Goal: Task Accomplishment & Management: Manage account settings

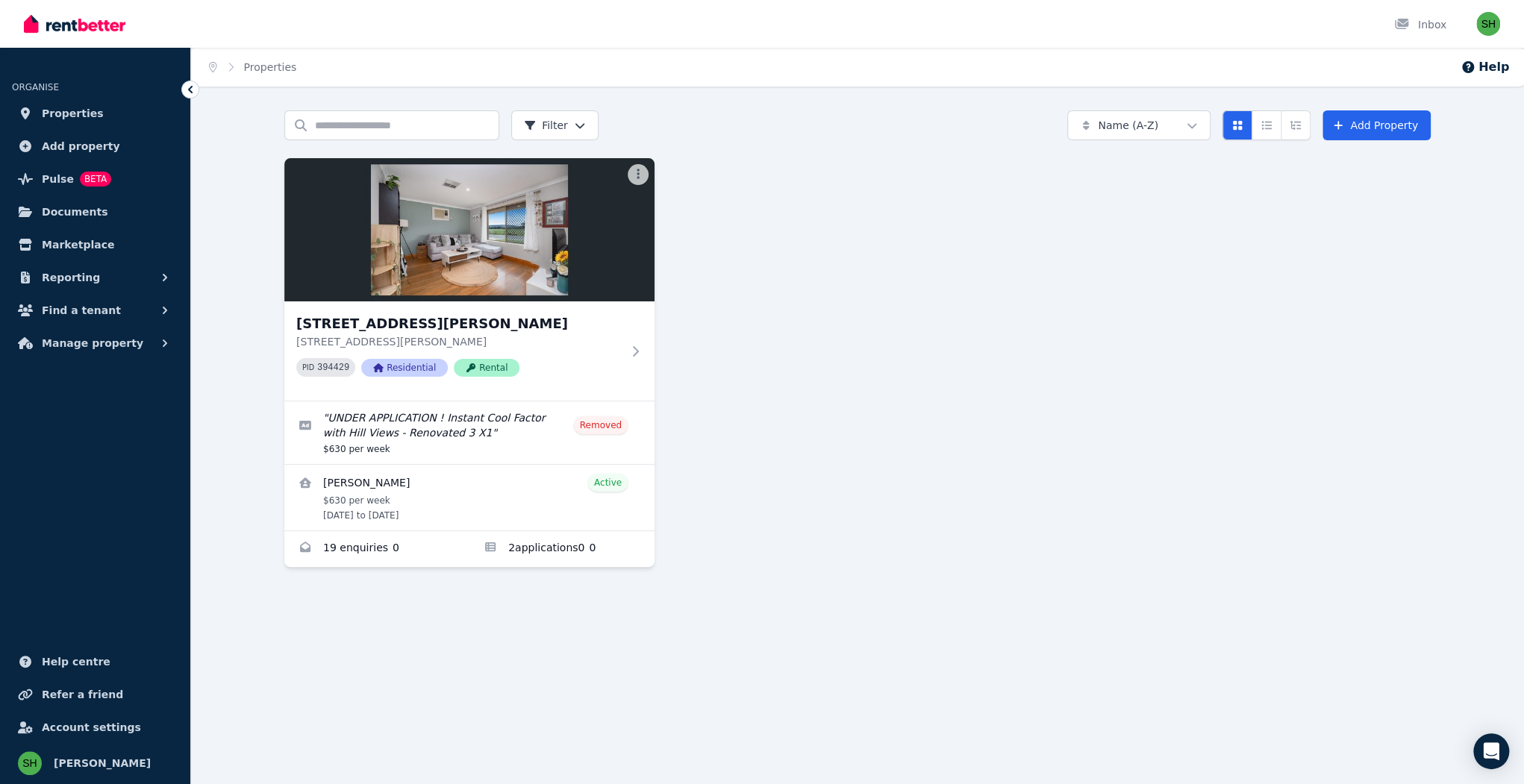
click at [85, 334] on span "Manage property" at bounding box center [92, 343] width 102 height 18
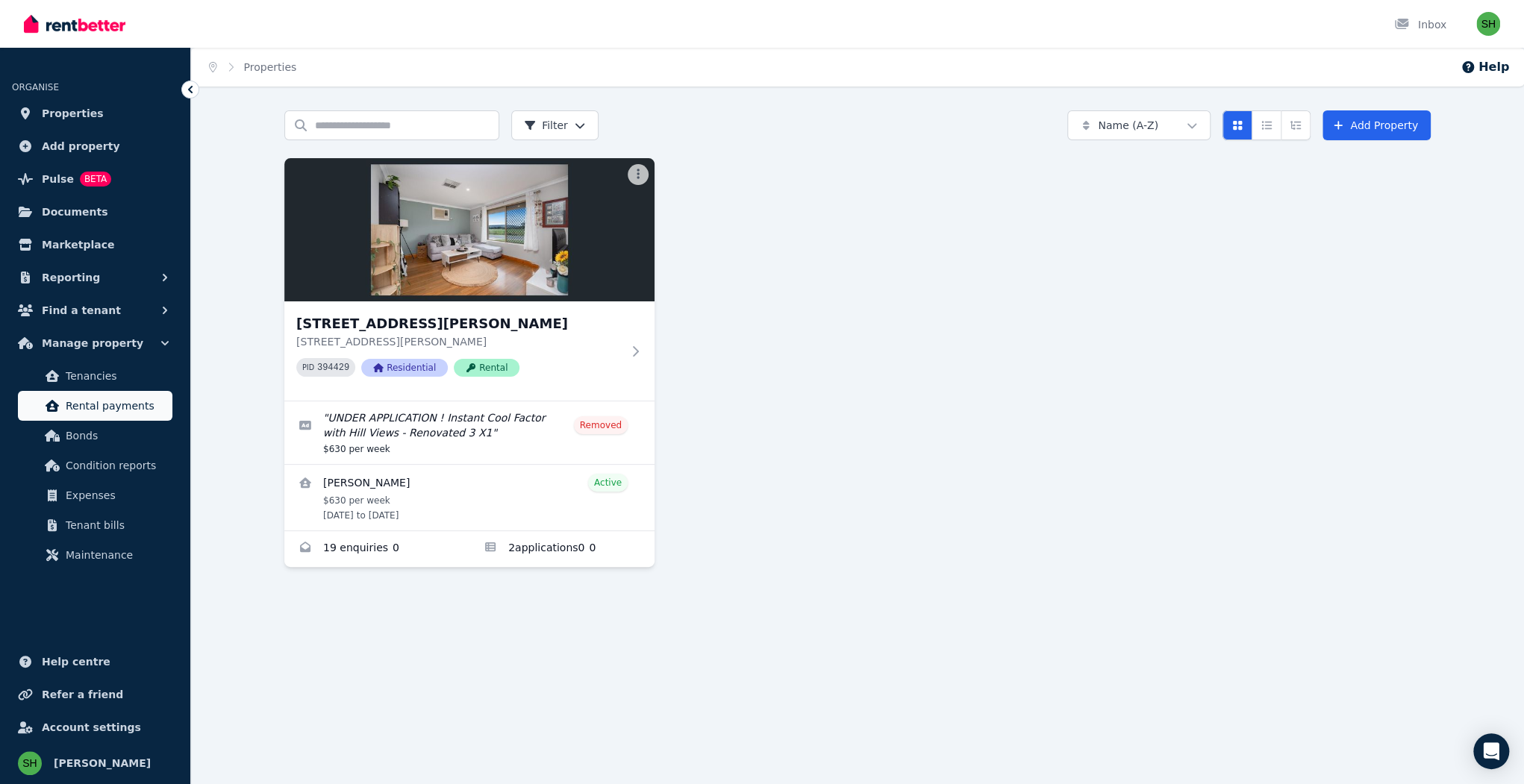
click at [96, 396] on span "Rental payments" at bounding box center [116, 405] width 101 height 18
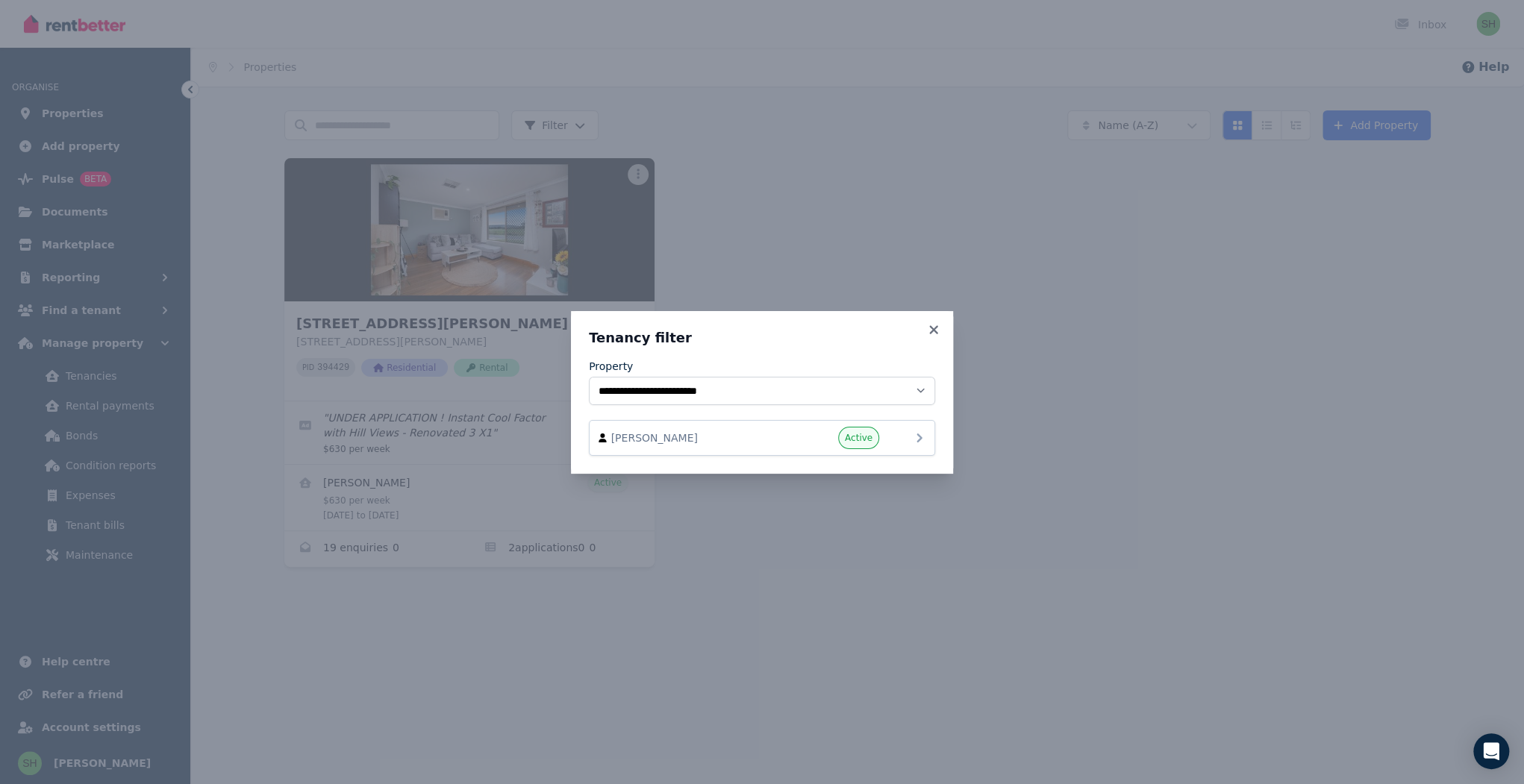
click at [911, 429] on icon at bounding box center [920, 438] width 18 height 18
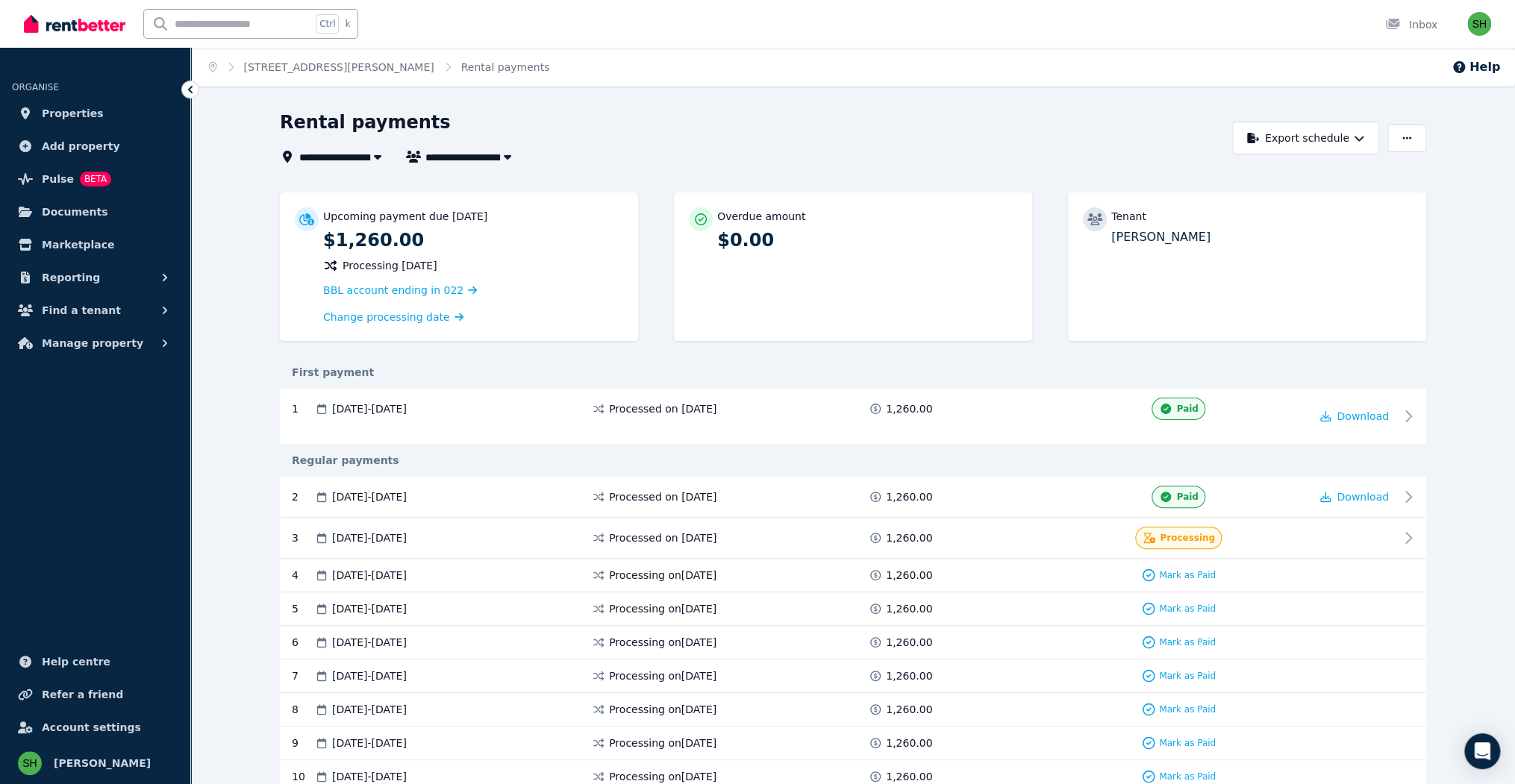
click at [1403, 529] on icon at bounding box center [1412, 538] width 18 height 18
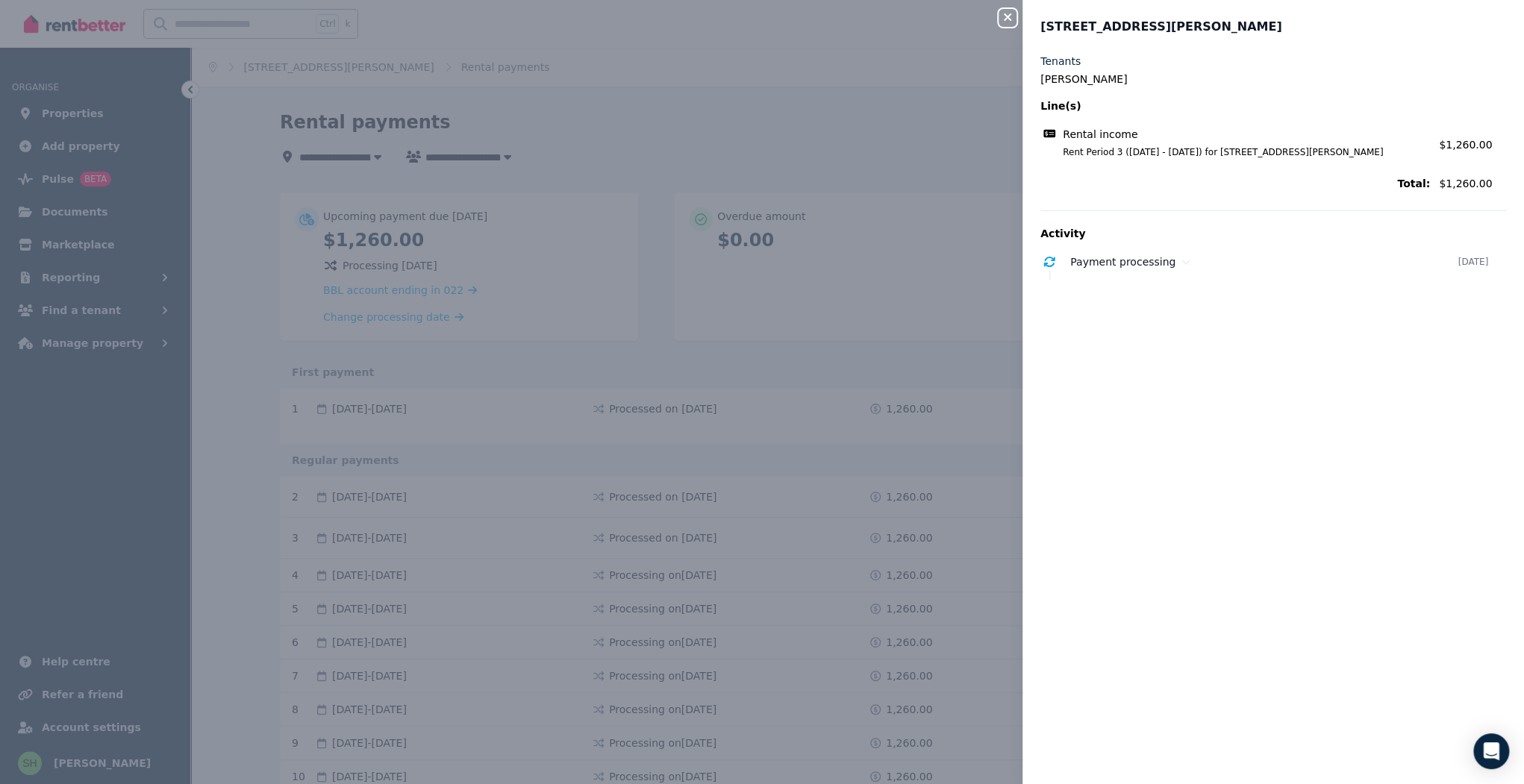
click at [1011, 14] on icon "button" at bounding box center [1008, 18] width 8 height 8
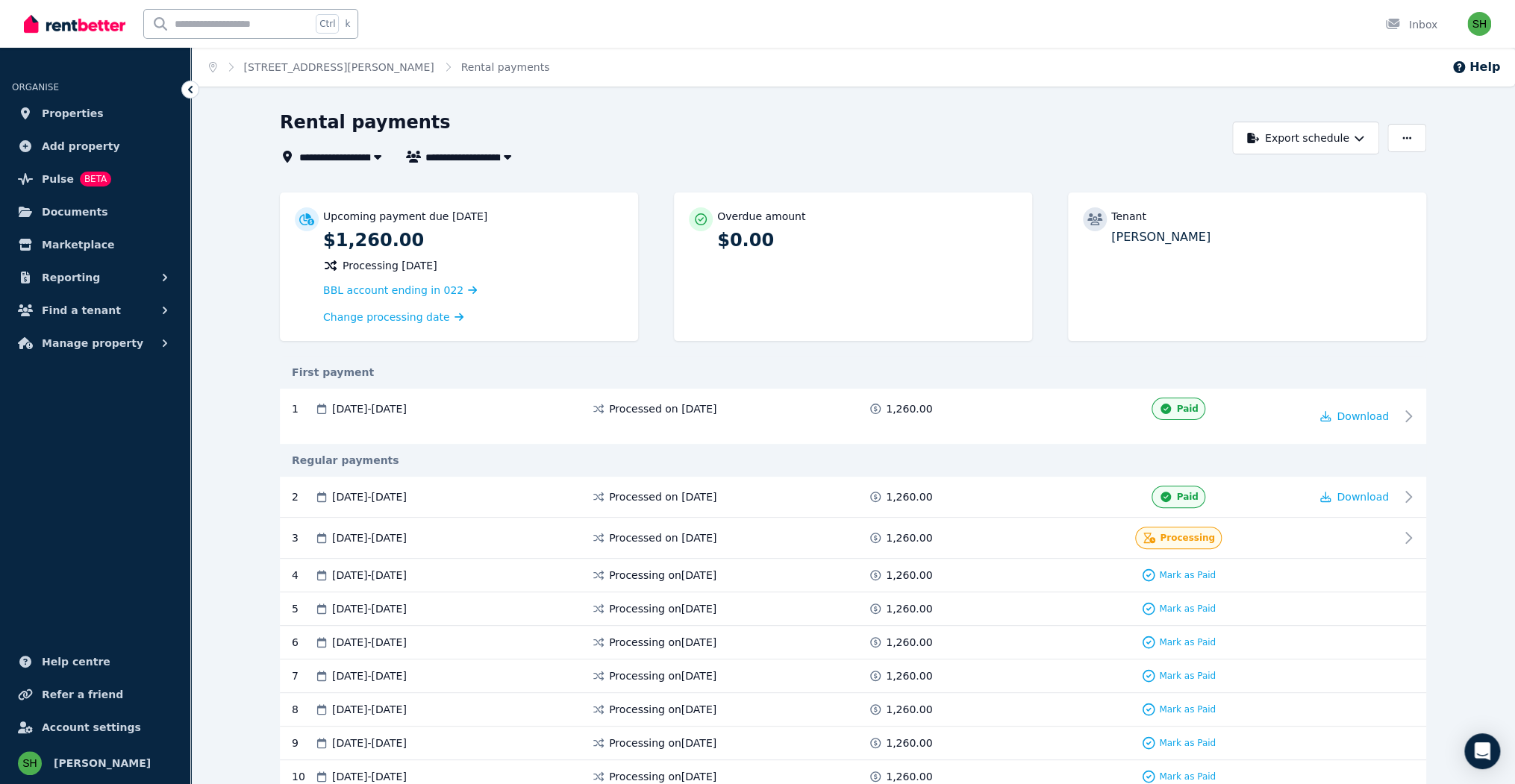
click at [914, 111] on div "Rental payments" at bounding box center [752, 125] width 944 height 29
